Goal: Task Accomplishment & Management: Manage account settings

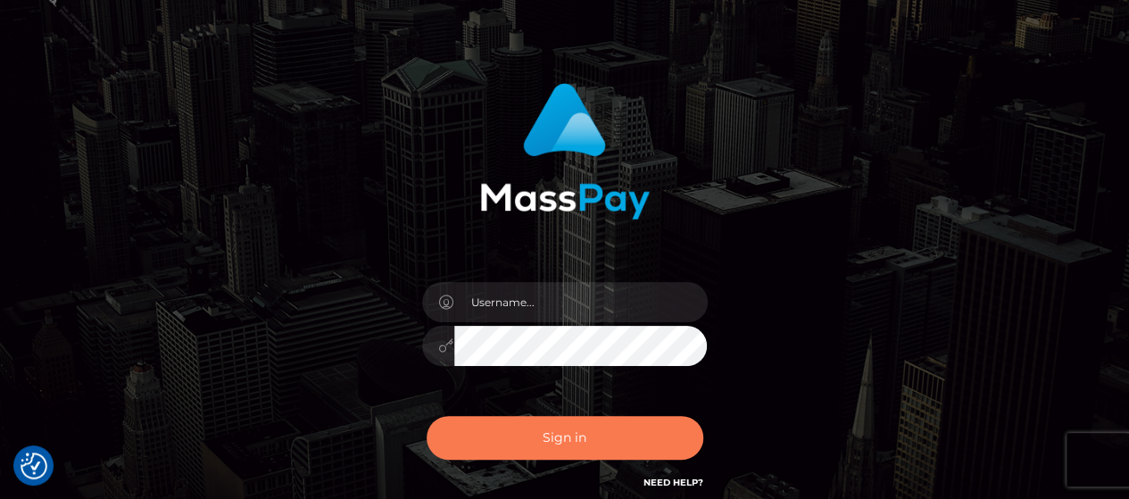
scroll to position [89, 0]
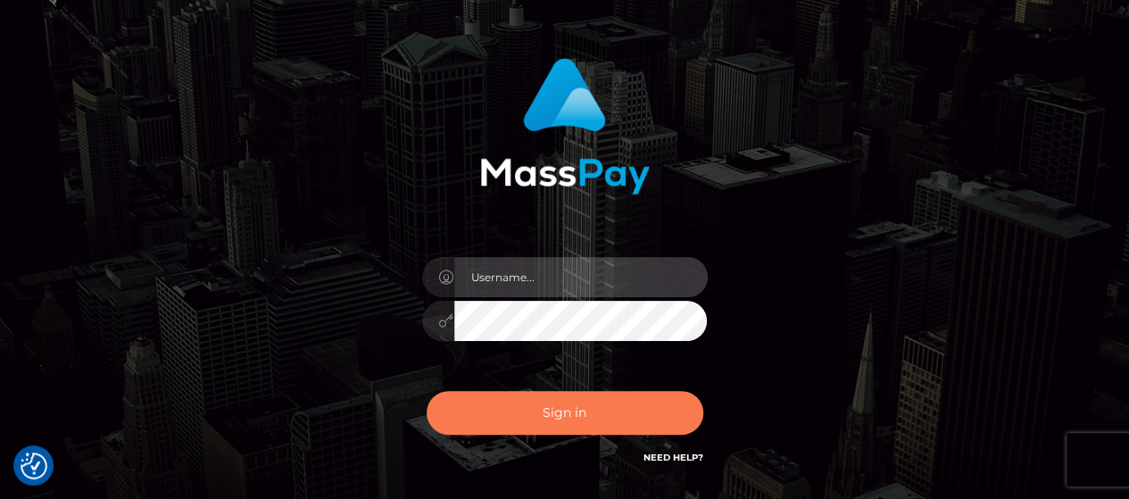
type input "[PERSON_NAME].Silversocial"
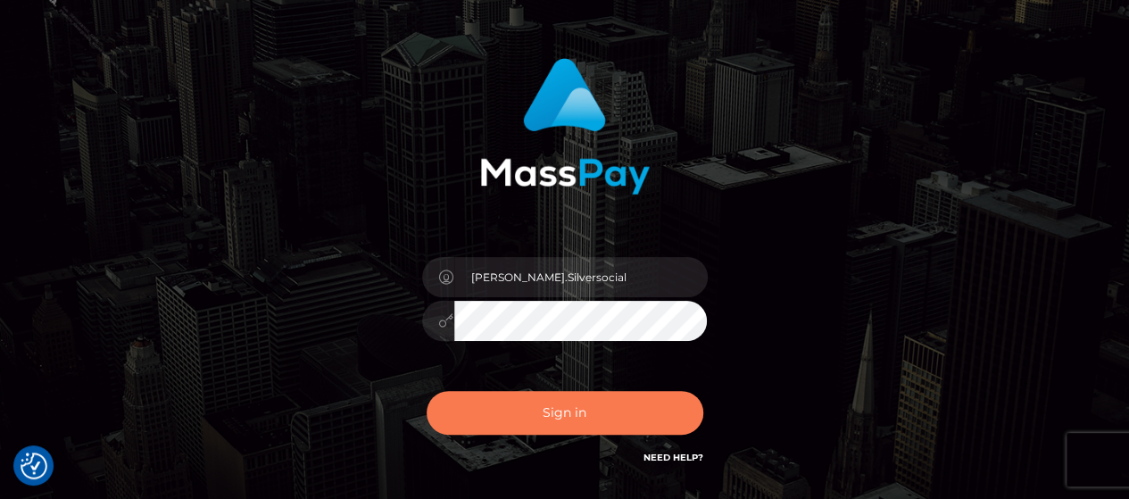
click at [570, 403] on button "Sign in" at bounding box center [565, 413] width 277 height 44
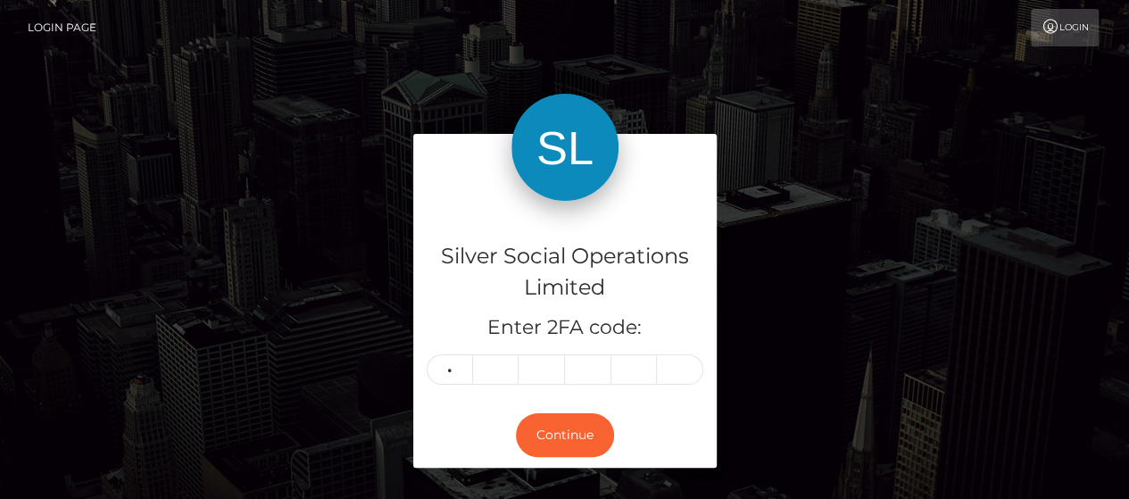
type input "3"
type input "5"
type input "6"
type input "2"
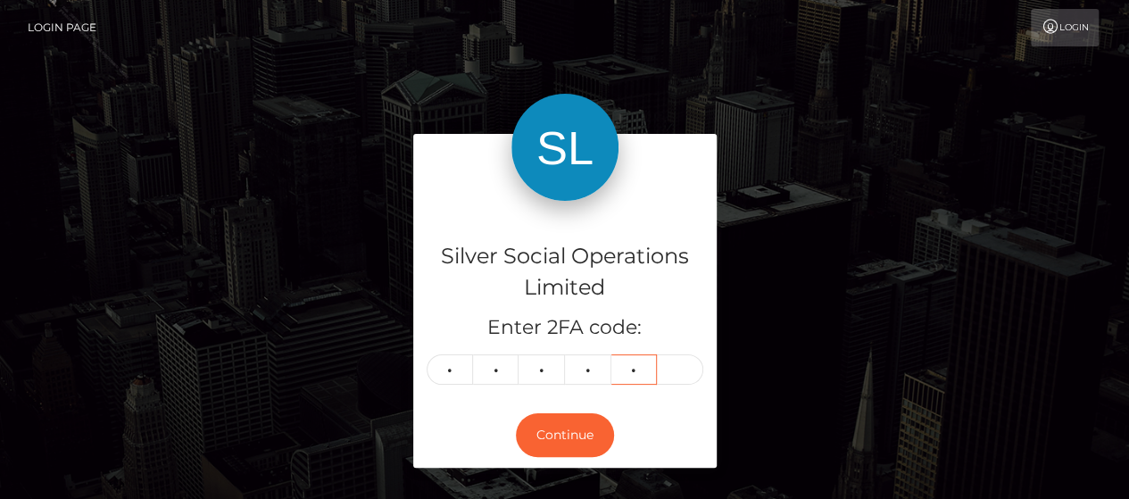
type input "2"
type input "6"
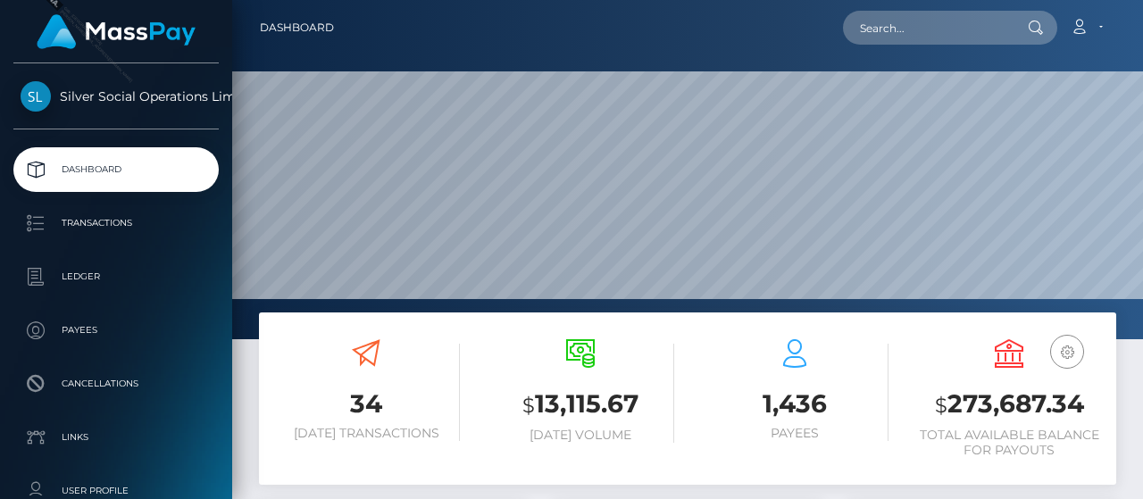
scroll to position [316, 268]
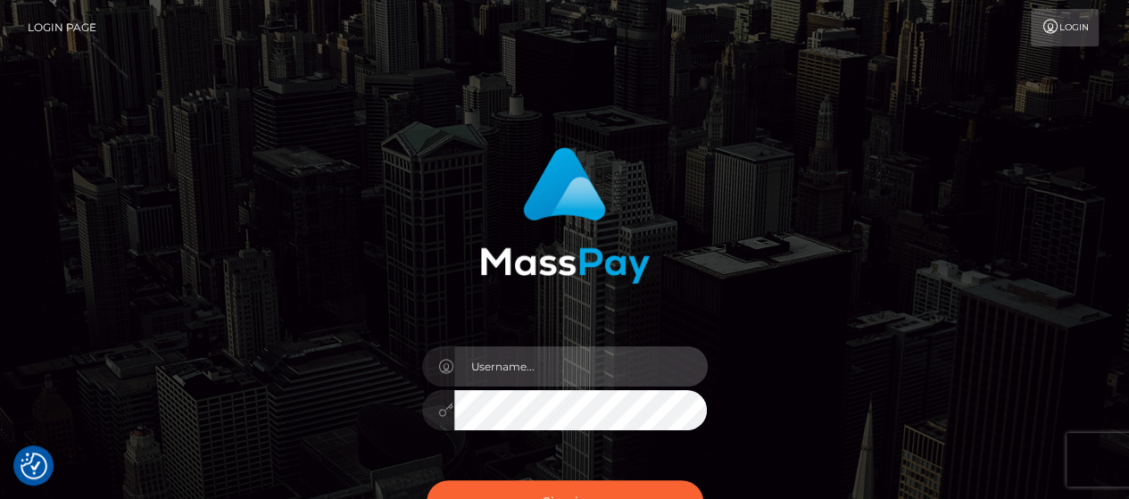
type input "[PERSON_NAME].Silversocial"
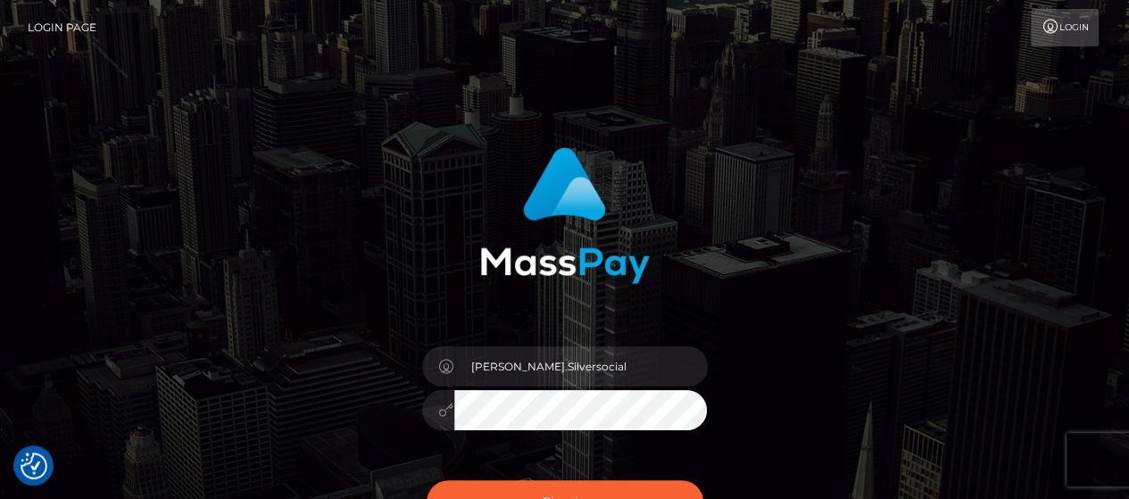
click at [1018, 115] on div "[PERSON_NAME].Silversocial" at bounding box center [564, 361] width 1129 height 722
